Goal: Information Seeking & Learning: Learn about a topic

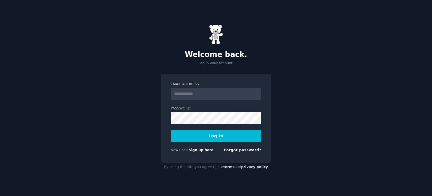
click at [190, 90] on input "Email Address" at bounding box center [216, 94] width 91 height 12
type input "**********"
click at [227, 137] on button "Log In" at bounding box center [216, 136] width 91 height 12
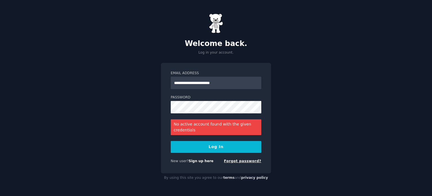
click at [249, 162] on link "Forgot password?" at bounding box center [242, 161] width 37 height 4
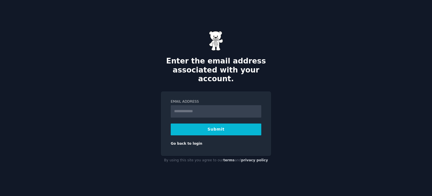
click at [182, 107] on input "Email Address" at bounding box center [216, 111] width 91 height 12
type input "**********"
click at [212, 123] on button "Submit" at bounding box center [216, 129] width 91 height 12
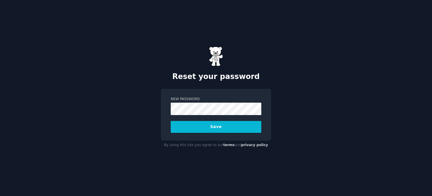
click at [223, 122] on button "Save" at bounding box center [216, 127] width 91 height 12
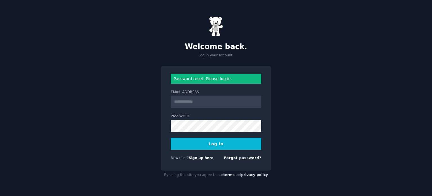
click at [191, 104] on input "Email Address" at bounding box center [216, 101] width 91 height 12
type input "**********"
click at [222, 148] on button "Log In" at bounding box center [216, 144] width 91 height 12
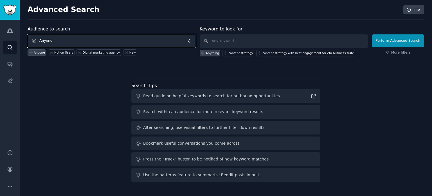
click at [191, 40] on span "Anyone" at bounding box center [112, 40] width 168 height 13
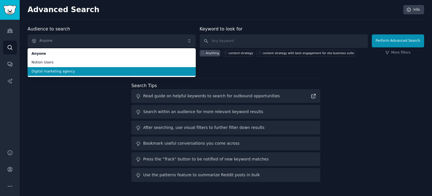
click at [57, 72] on span "Digital marketing agency" at bounding box center [112, 71] width 160 height 5
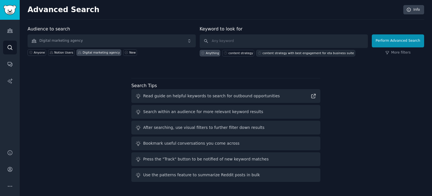
click at [320, 53] on div "content strategy with best engagement for eta business suite" at bounding box center [309, 53] width 92 height 4
type input "content strategy with best engagement for eta business suite"
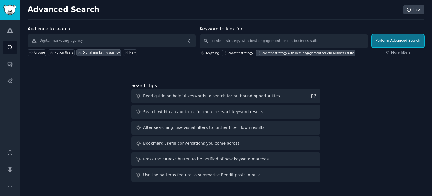
click at [391, 40] on button "Perform Advanced Search" at bounding box center [398, 40] width 52 height 13
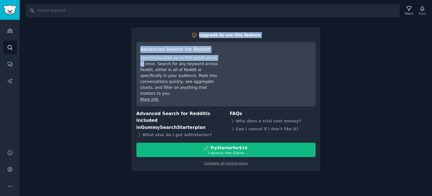
drag, startPoint x: 183, startPoint y: 34, endPoint x: 216, endPoint y: 54, distance: 38.8
click at [215, 54] on div "Upgrade to use this feature Advanced Search for Reddit Search/visualize up to 5…" at bounding box center [226, 99] width 179 height 134
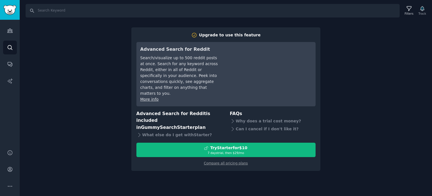
drag, startPoint x: 104, startPoint y: 104, endPoint x: 109, endPoint y: 96, distance: 9.9
click at [104, 104] on div "Search Filters Track Upgrade to use this feature Advanced Search for Reddit Sea…" at bounding box center [226, 98] width 413 height 196
click at [217, 161] on link "Compare all pricing plans" at bounding box center [226, 163] width 44 height 4
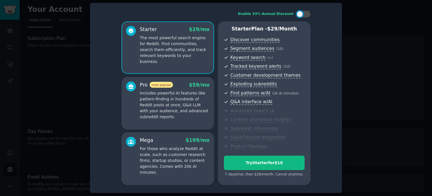
scroll to position [1, 0]
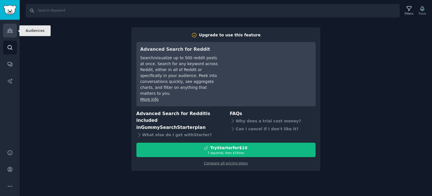
click at [9, 29] on icon "Sidebar" at bounding box center [9, 31] width 5 height 4
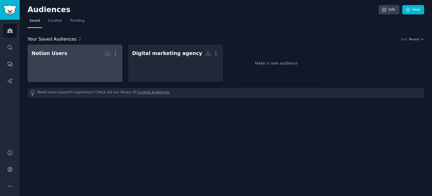
click at [59, 58] on h2 "Notion Users More" at bounding box center [75, 53] width 87 height 10
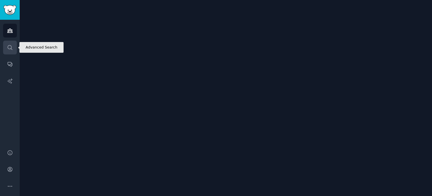
click at [13, 48] on link "Search" at bounding box center [10, 48] width 14 height 14
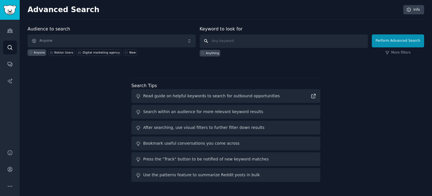
click at [217, 45] on input "text" at bounding box center [284, 41] width 168 height 14
type input "how grow organic audience in Instagram"
click button "Perform Advanced Search" at bounding box center [398, 40] width 52 height 13
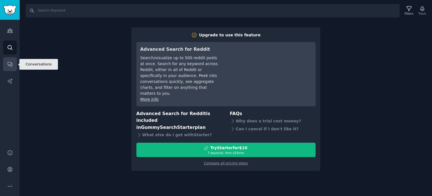
click at [8, 62] on icon "Sidebar" at bounding box center [10, 64] width 6 height 6
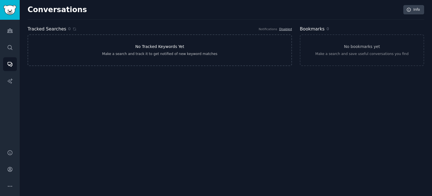
click at [151, 48] on h3 "No Tracked Keywords Yet" at bounding box center [159, 47] width 49 height 6
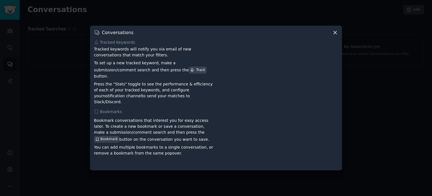
click at [334, 34] on icon at bounding box center [335, 32] width 3 height 3
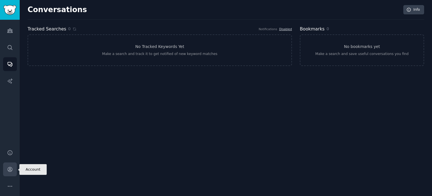
click at [6, 169] on link "Account" at bounding box center [10, 169] width 14 height 14
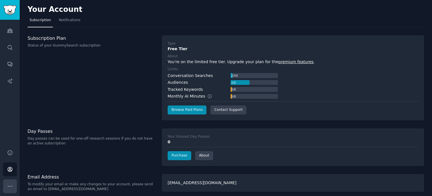
click at [8, 185] on icon "Sidebar" at bounding box center [10, 186] width 6 height 6
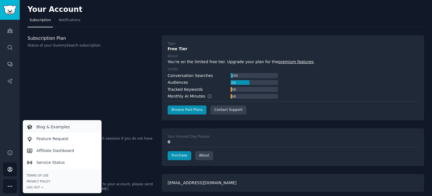
click at [41, 128] on p "Blog & Examples" at bounding box center [54, 127] width 34 height 6
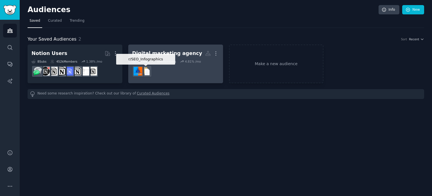
click at [146, 71] on img at bounding box center [146, 71] width 9 height 9
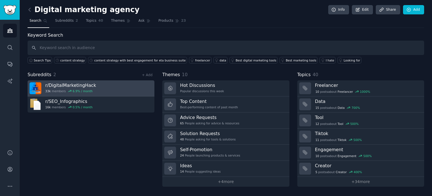
click at [73, 89] on div "6.9 % / month" at bounding box center [83, 91] width 20 height 4
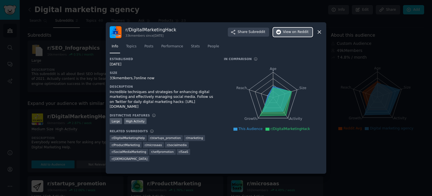
click at [304, 30] on span "on Reddit" at bounding box center [301, 32] width 16 height 5
